Goal: Information Seeking & Learning: Learn about a topic

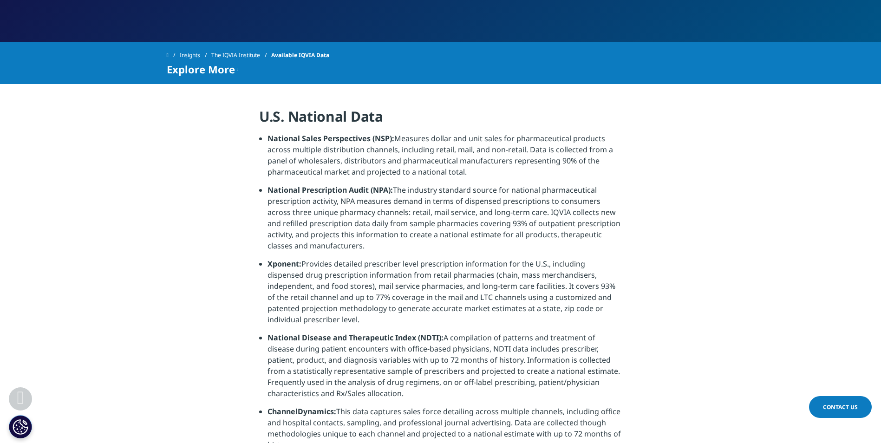
scroll to position [174, 0]
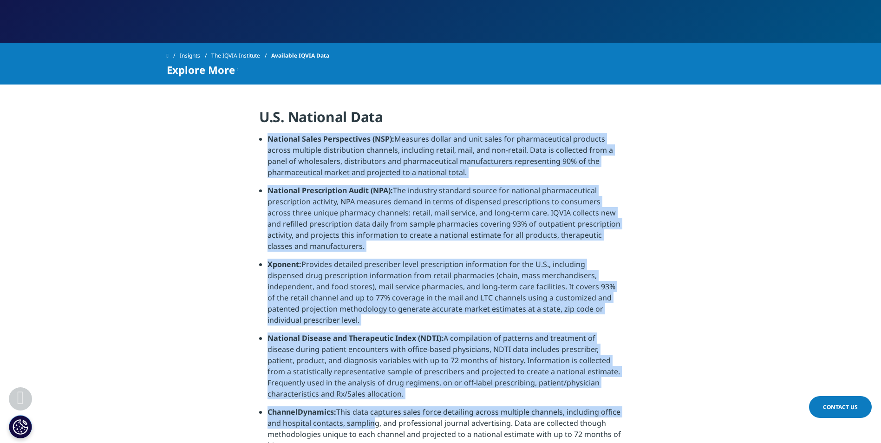
drag, startPoint x: 268, startPoint y: 140, endPoint x: 370, endPoint y: 408, distance: 287.5
click at [370, 408] on ul "National Sales Perspectives (NSP): Measures dollar and unit sales for pharmaceu…" at bounding box center [440, 295] width 363 height 324
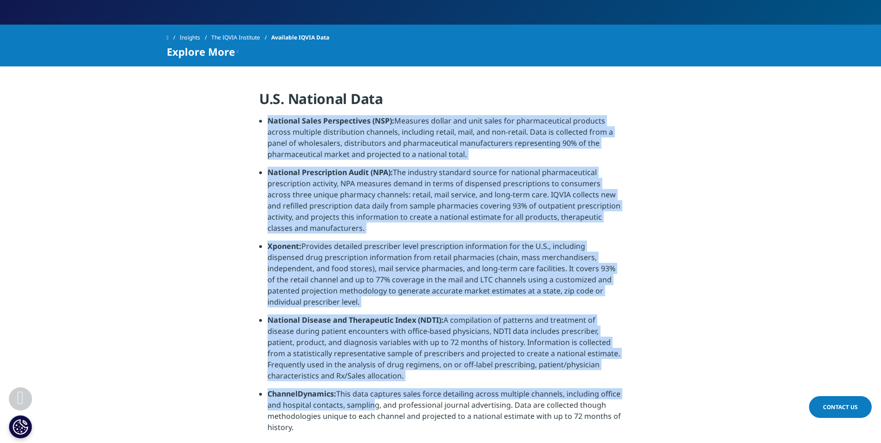
scroll to position [199, 0]
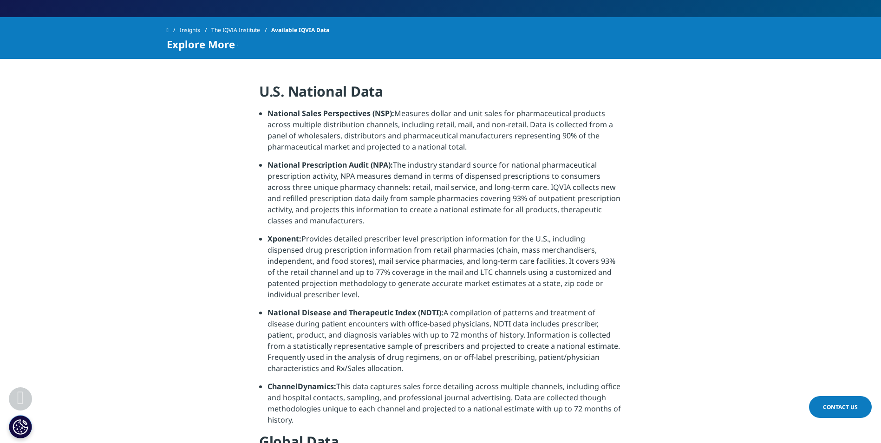
click at [296, 408] on li "ChannelDynamics: This data captures sales force detailing across multiple chann…" at bounding box center [444, 407] width 354 height 52
drag, startPoint x: 294, startPoint y: 408, endPoint x: 267, endPoint y: 118, distance: 291.4
click at [267, 118] on ul "National Sales Perspectives (NSP): Measures dollar and unit sales for pharmaceu…" at bounding box center [440, 270] width 363 height 324
drag, startPoint x: 267, startPoint y: 118, endPoint x: 299, endPoint y: 137, distance: 37.7
click at [299, 137] on li "National Sales Perspectives (NSP): Measures dollar and unit sales for pharmaceu…" at bounding box center [444, 134] width 354 height 52
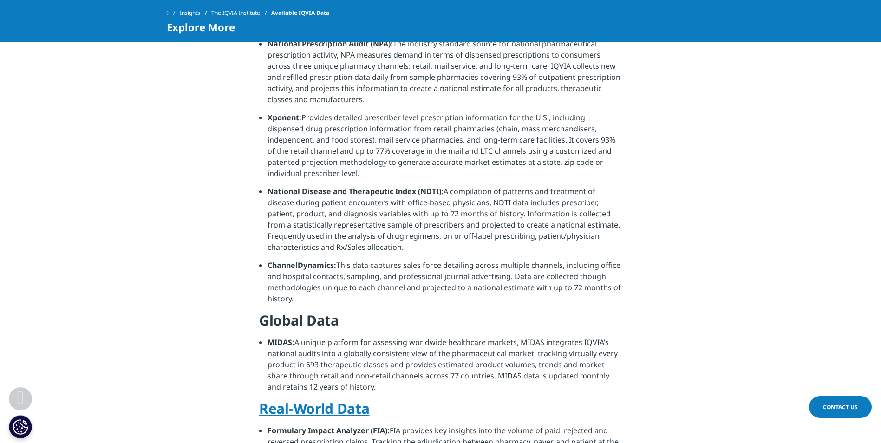
scroll to position [280, 0]
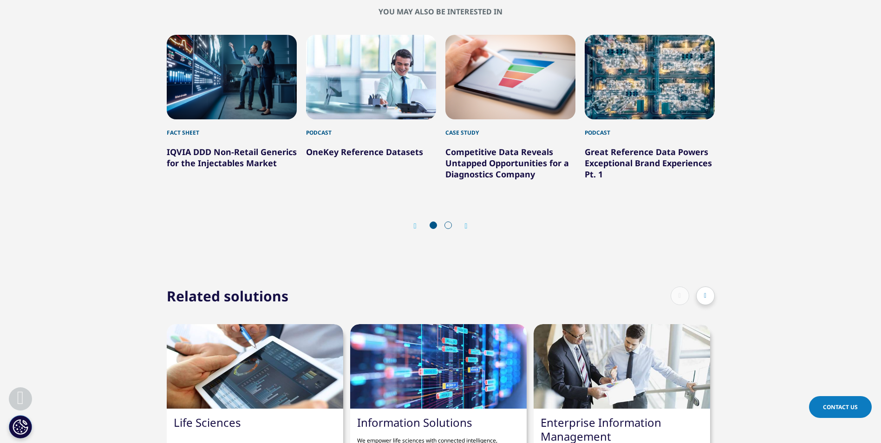
scroll to position [734, 0]
click at [206, 150] on link "IQVIA DDD Non-Retail Generics for the Injectables Market" at bounding box center [232, 157] width 130 height 22
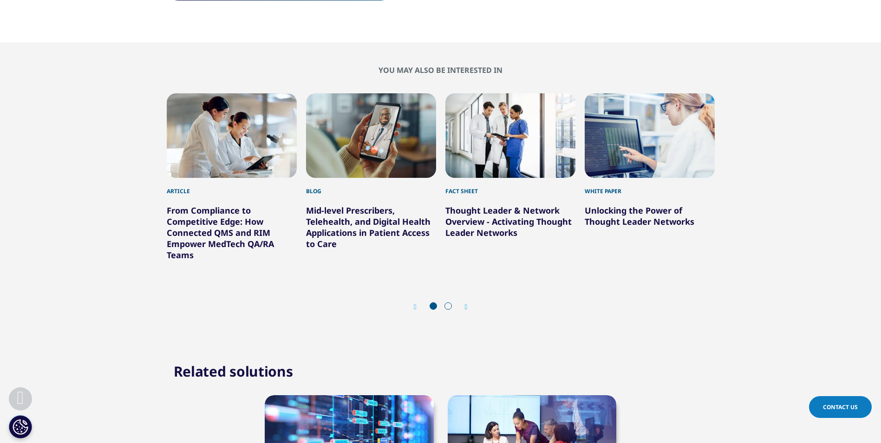
scroll to position [552, 0]
